Goal: Use online tool/utility: Utilize a website feature to perform a specific function

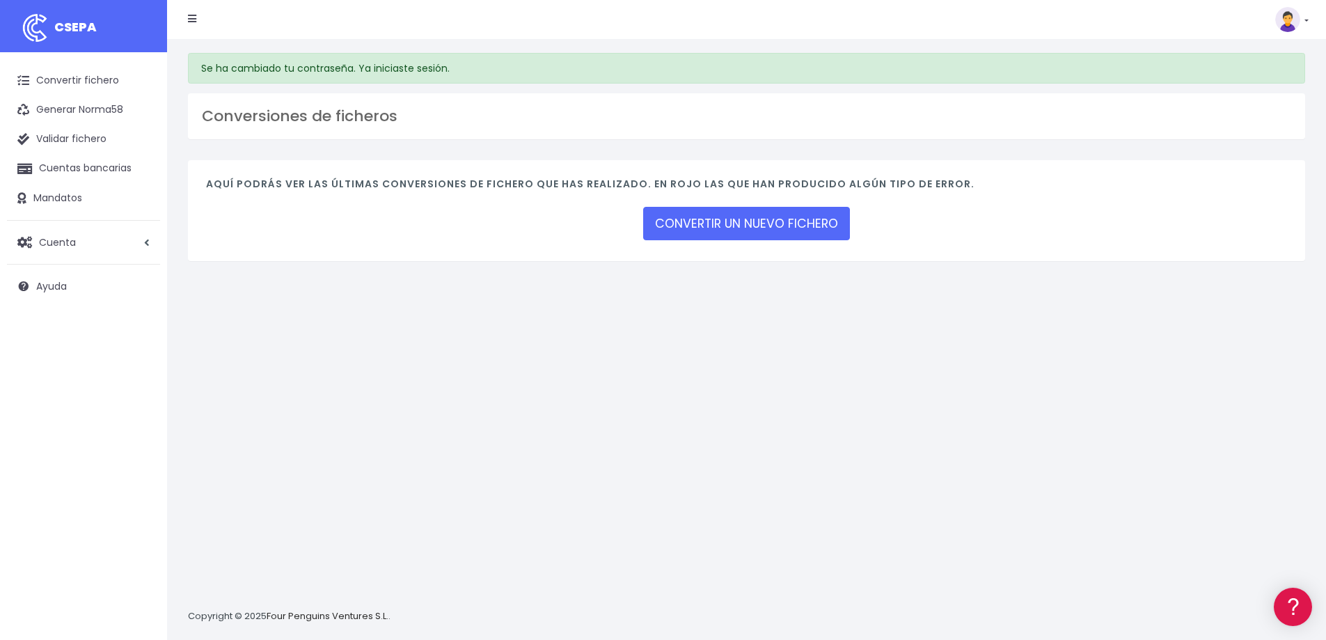
click at [1033, 308] on div "Se ha cambiado tu contraseña. Ya iniciaste sesión. Conversiones de ficheros Aqu…" at bounding box center [746, 339] width 1159 height 601
click at [791, 221] on link "CONVERTIR UN NUEVO FICHERO" at bounding box center [746, 223] width 207 height 33
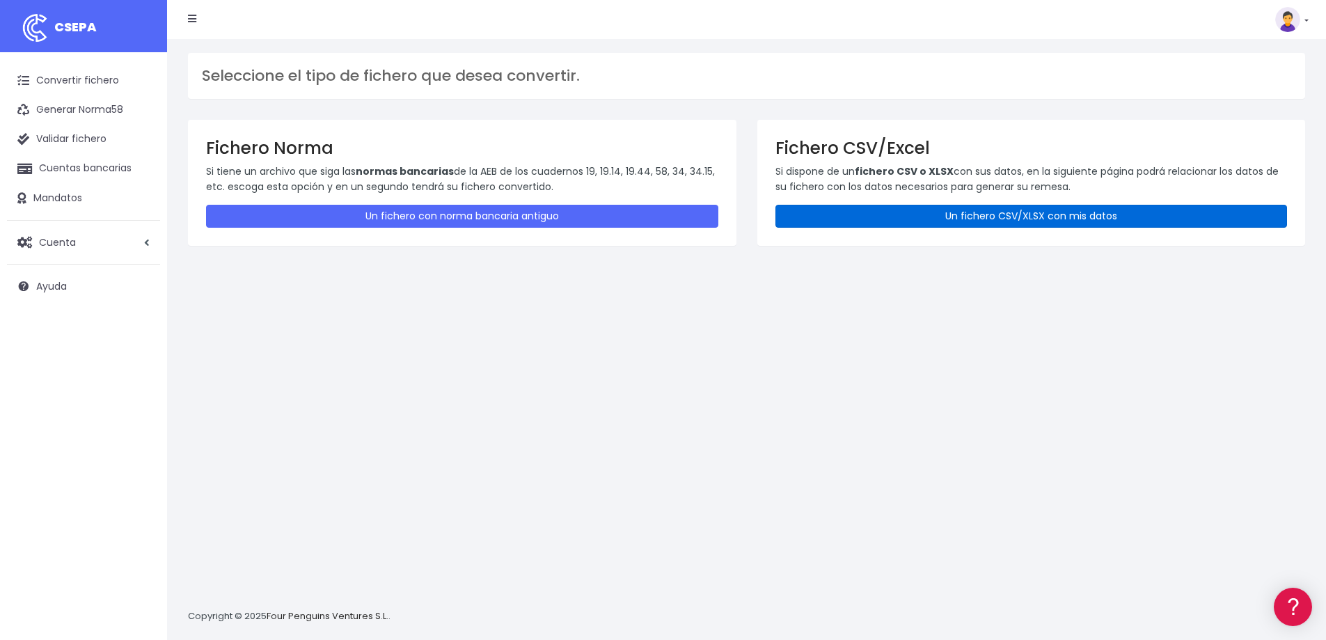
click at [1052, 221] on link "Un fichero CSV/XLSX con mis datos" at bounding box center [1031, 216] width 512 height 23
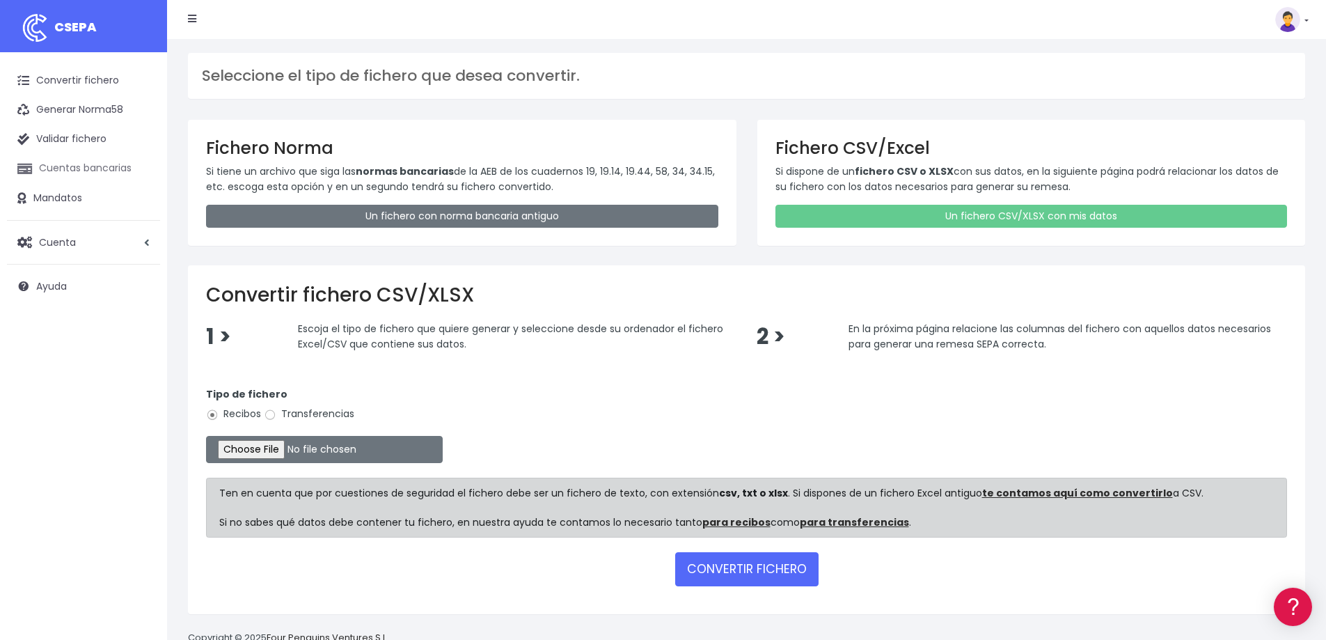
click at [95, 167] on link "Cuentas bancarias" at bounding box center [83, 168] width 153 height 29
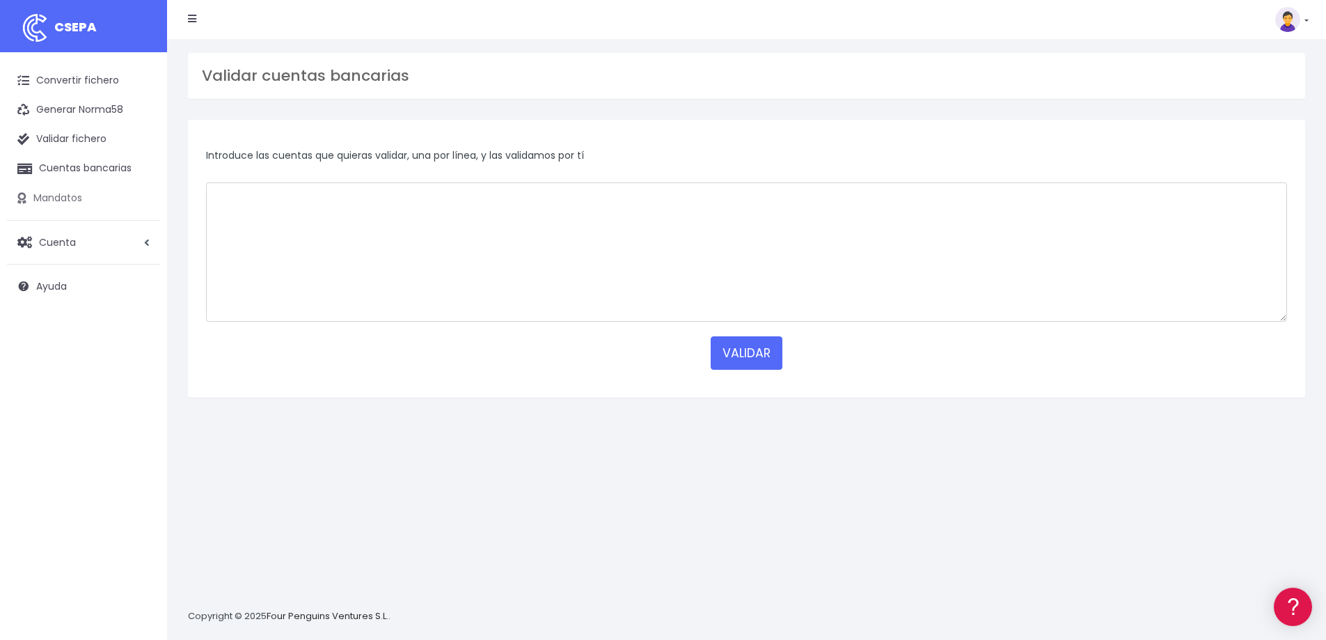
click at [70, 191] on link "Mandatos" at bounding box center [83, 198] width 153 height 29
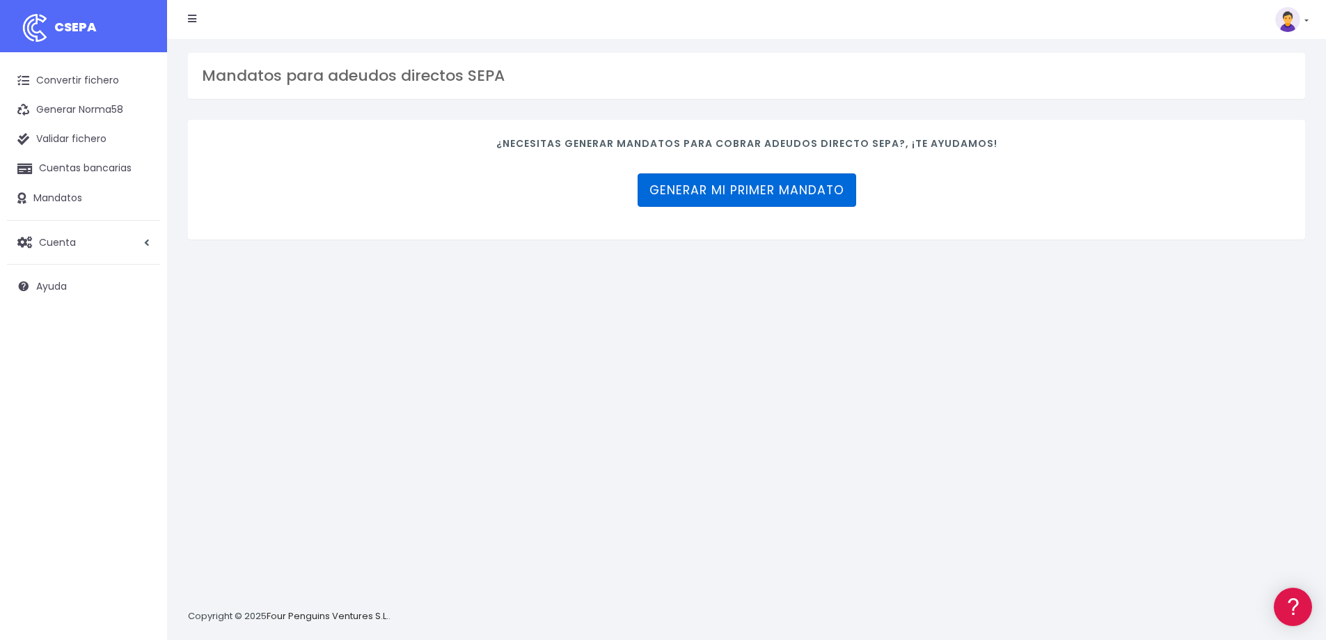
click at [793, 183] on link "Generar mi primer mandato" at bounding box center [747, 189] width 219 height 33
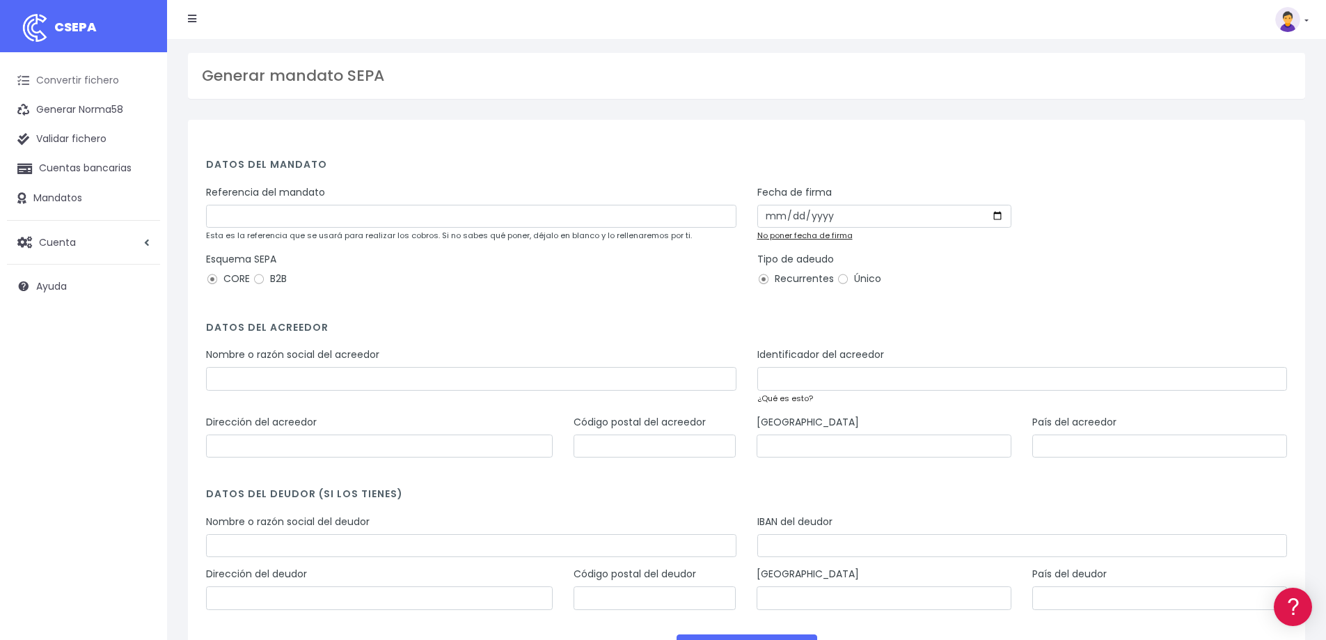
click at [88, 81] on link "Convertir fichero" at bounding box center [83, 80] width 153 height 29
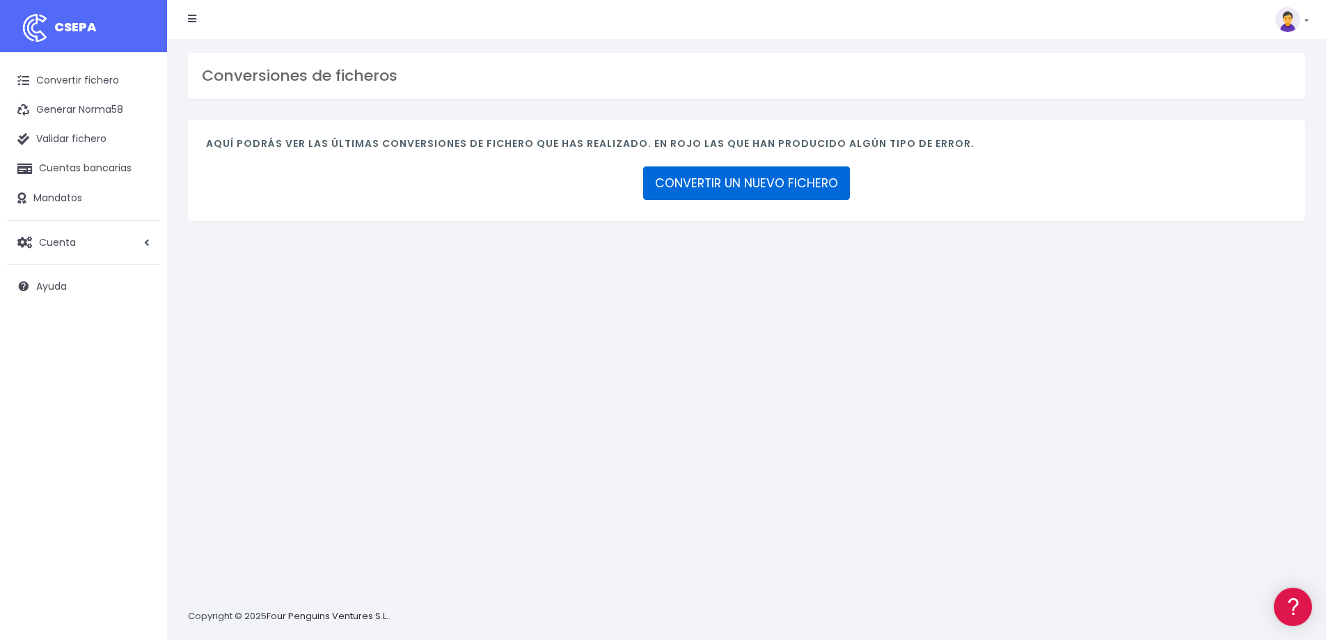
click at [791, 189] on link "CONVERTIR UN NUEVO FICHERO" at bounding box center [746, 182] width 207 height 33
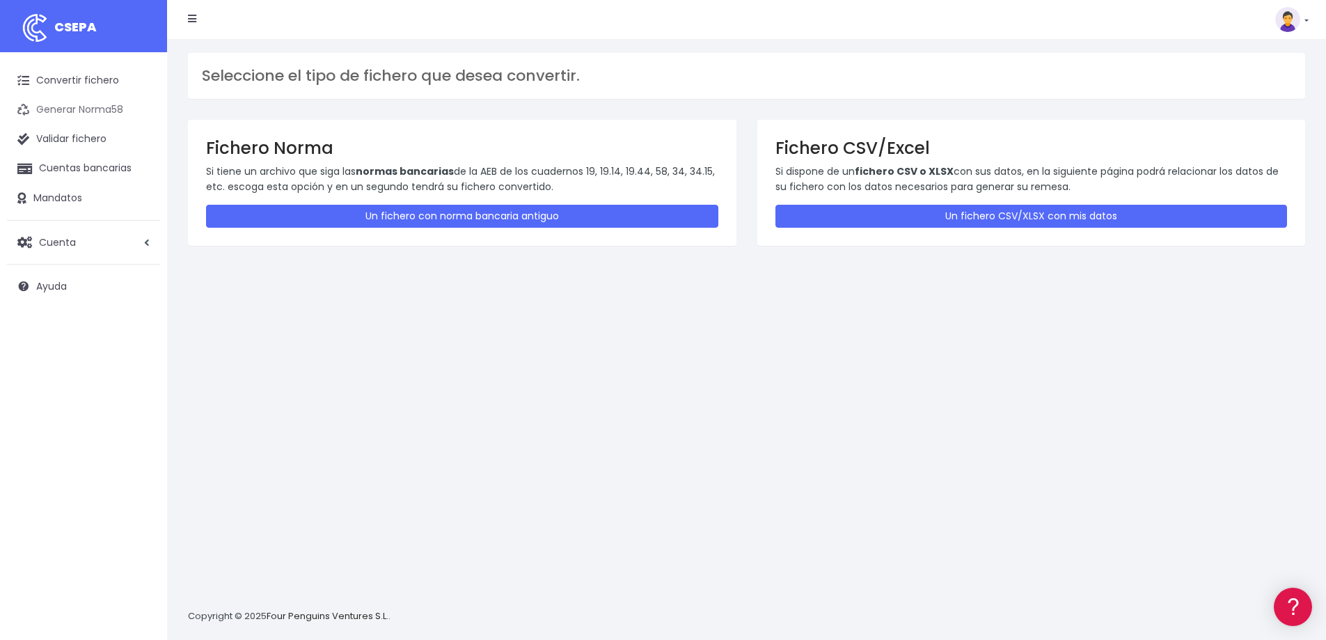
click at [106, 105] on link "Generar Norma58" at bounding box center [83, 109] width 153 height 29
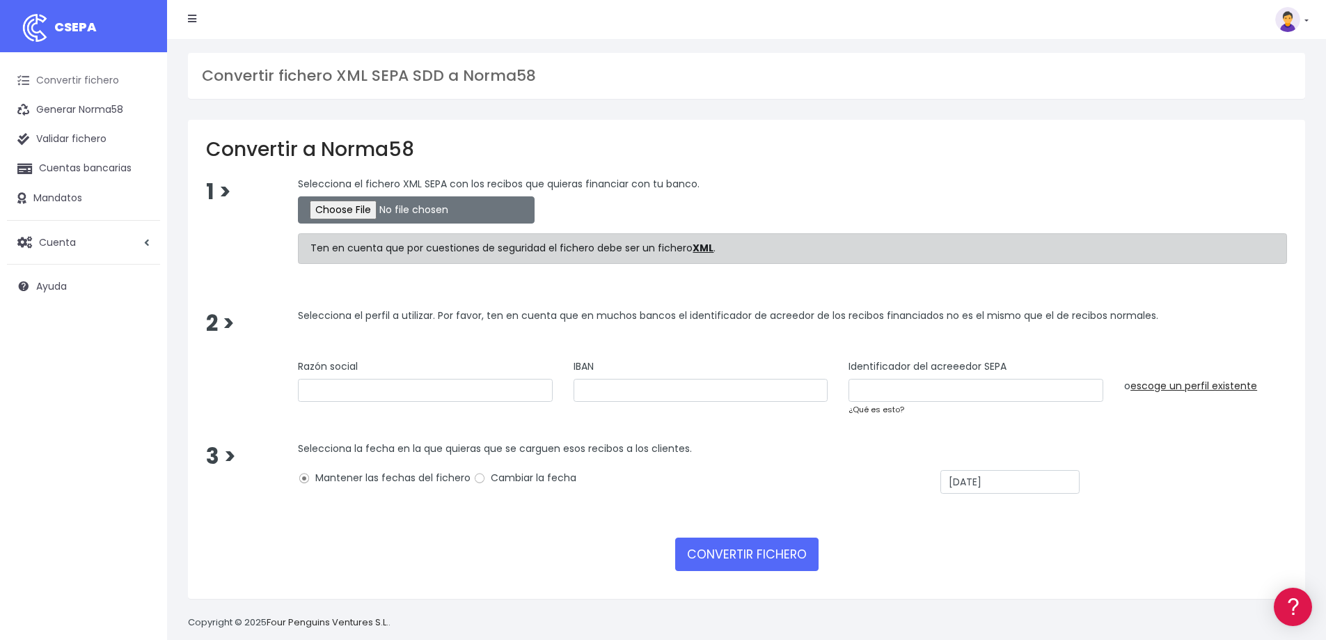
click at [57, 89] on link "Convertir fichero" at bounding box center [83, 80] width 153 height 29
